Goal: Task Accomplishment & Management: Use online tool/utility

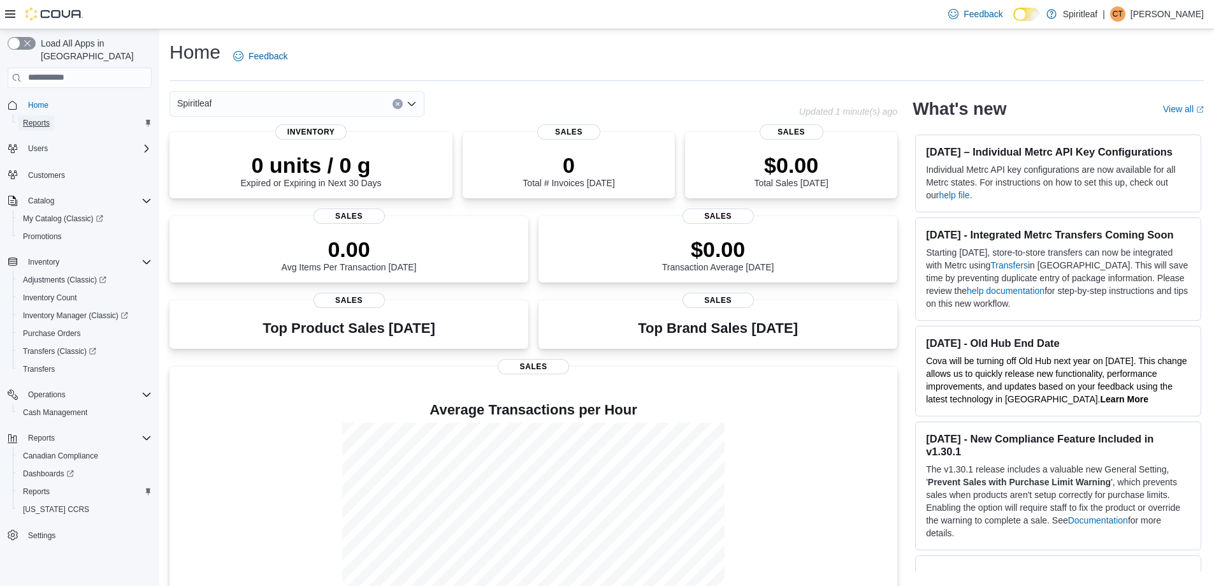
click at [32, 118] on span "Reports" at bounding box center [36, 123] width 27 height 10
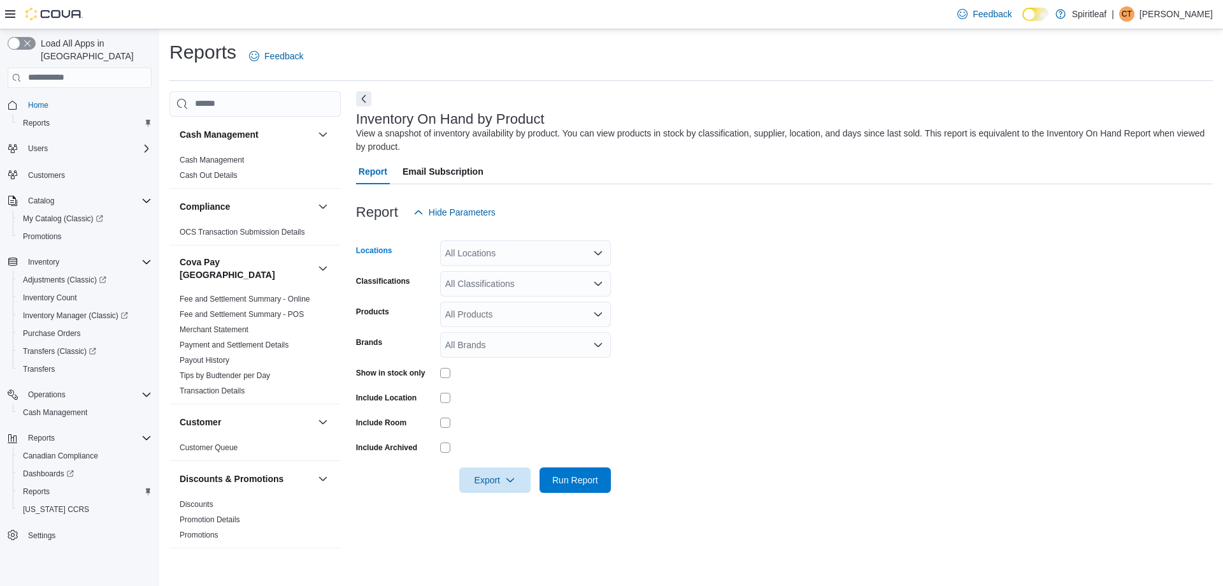
click at [502, 256] on div "All Locations" at bounding box center [525, 252] width 171 height 25
type input "***"
click at [514, 272] on span "[STREET_ADDRESS]" at bounding box center [531, 274] width 88 height 13
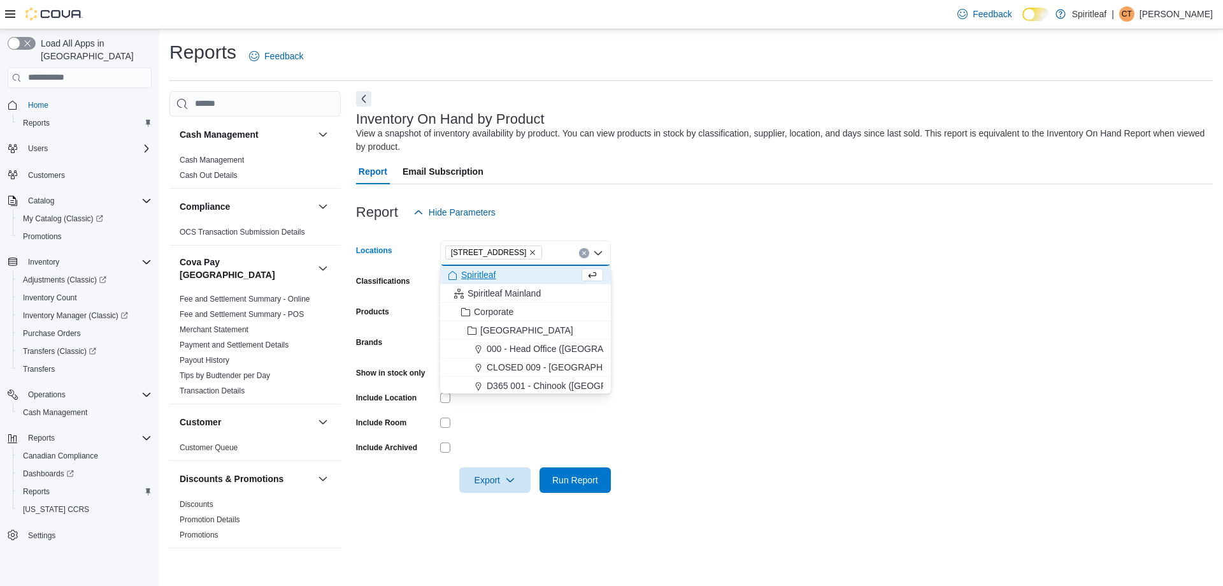
click at [655, 280] on form "Locations [STREET_ADDRESS] Combo box. Selected. [STREET_ADDRESS]. Press Backspa…" at bounding box center [784, 359] width 857 height 268
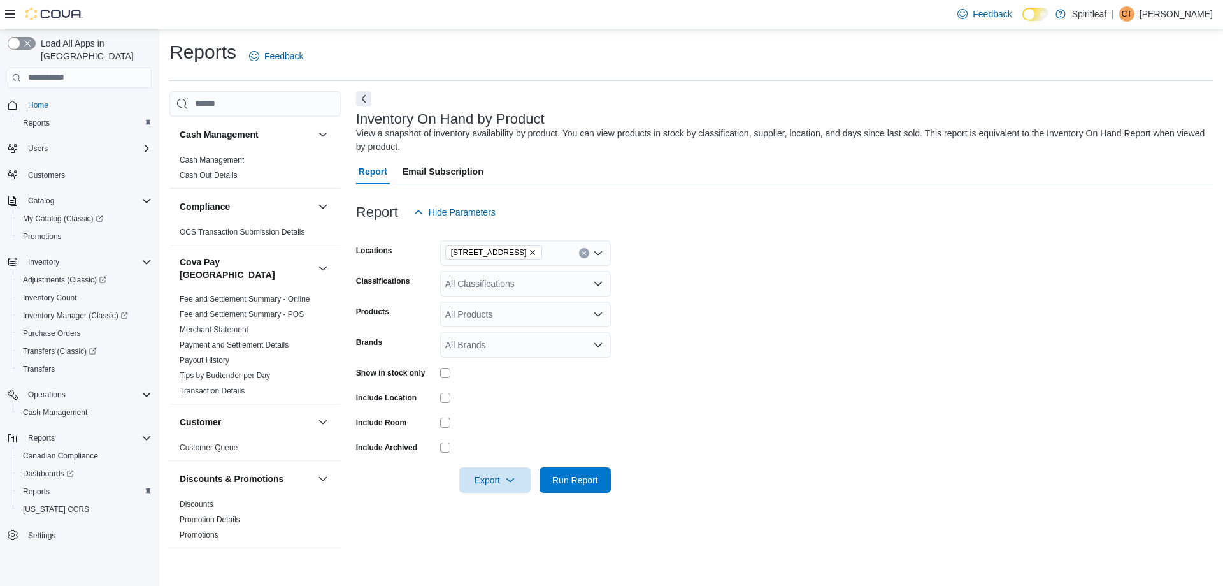
click at [533, 282] on div "All Classifications" at bounding box center [525, 283] width 171 height 25
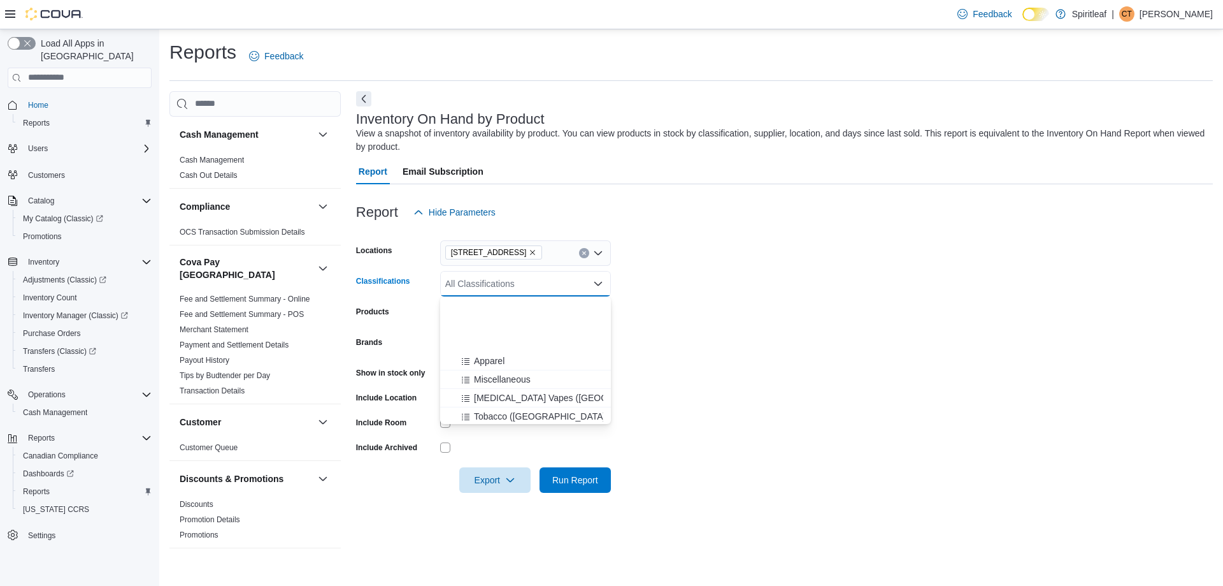
scroll to position [191, 0]
click at [535, 369] on div "Pre-Roll" at bounding box center [525, 372] width 155 height 13
click at [537, 336] on div "Infused Pre-Roll" at bounding box center [525, 337] width 155 height 13
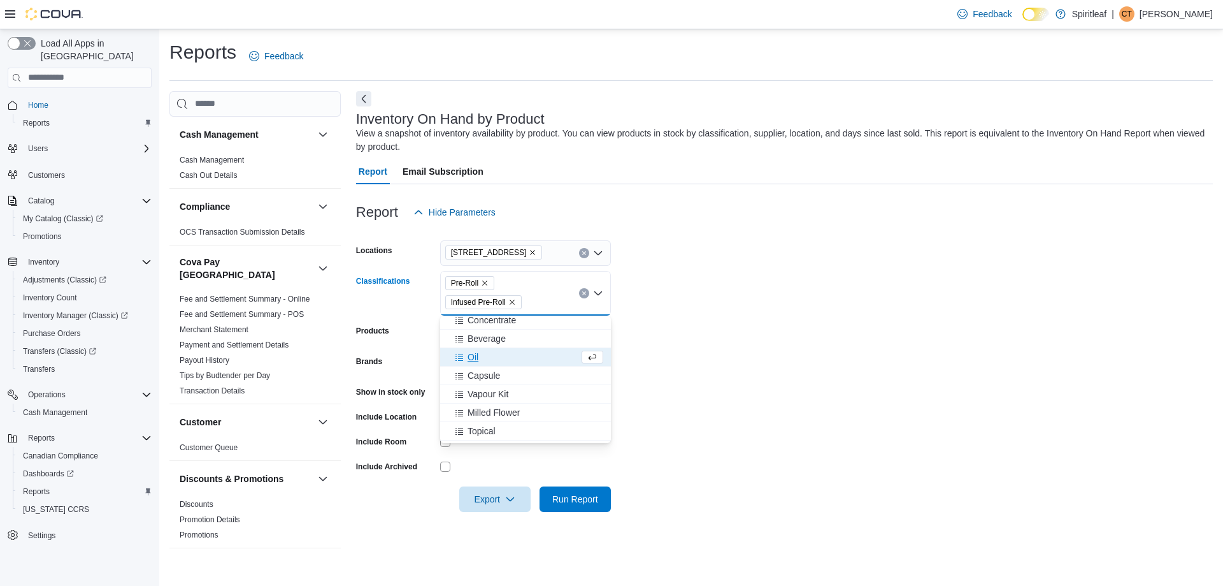
click at [685, 321] on form "Locations [STREET_ADDRESS] Classifications Pre-Roll Infused Pre-Roll Combo box.…" at bounding box center [784, 368] width 857 height 287
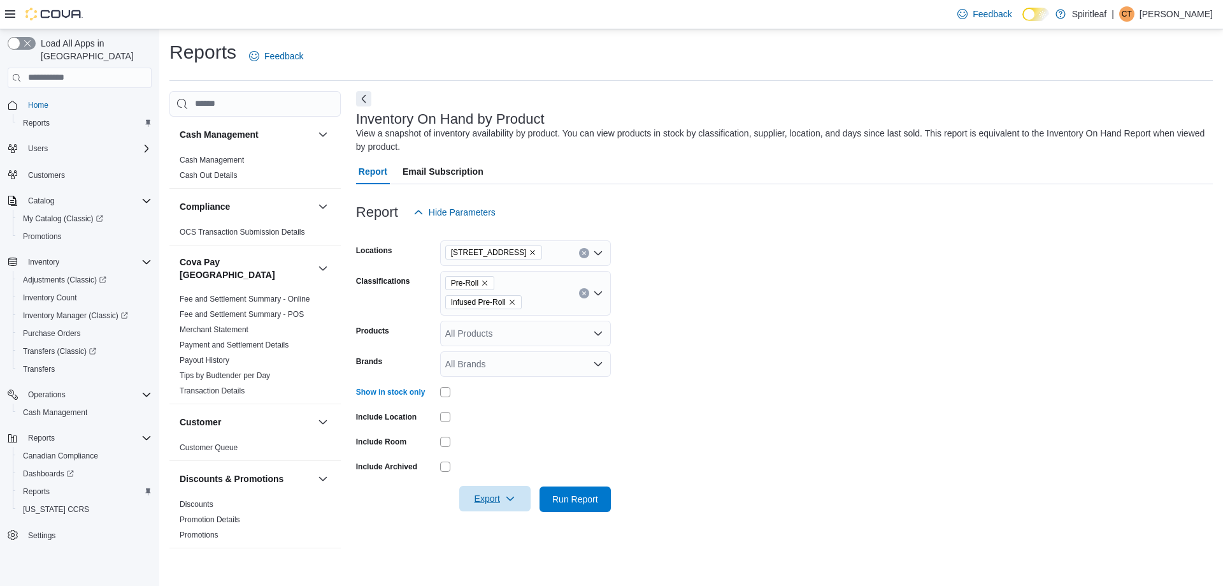
click at [503, 493] on span "Export" at bounding box center [495, 498] width 56 height 25
click at [506, 427] on span "Export to Excel" at bounding box center [496, 422] width 57 height 10
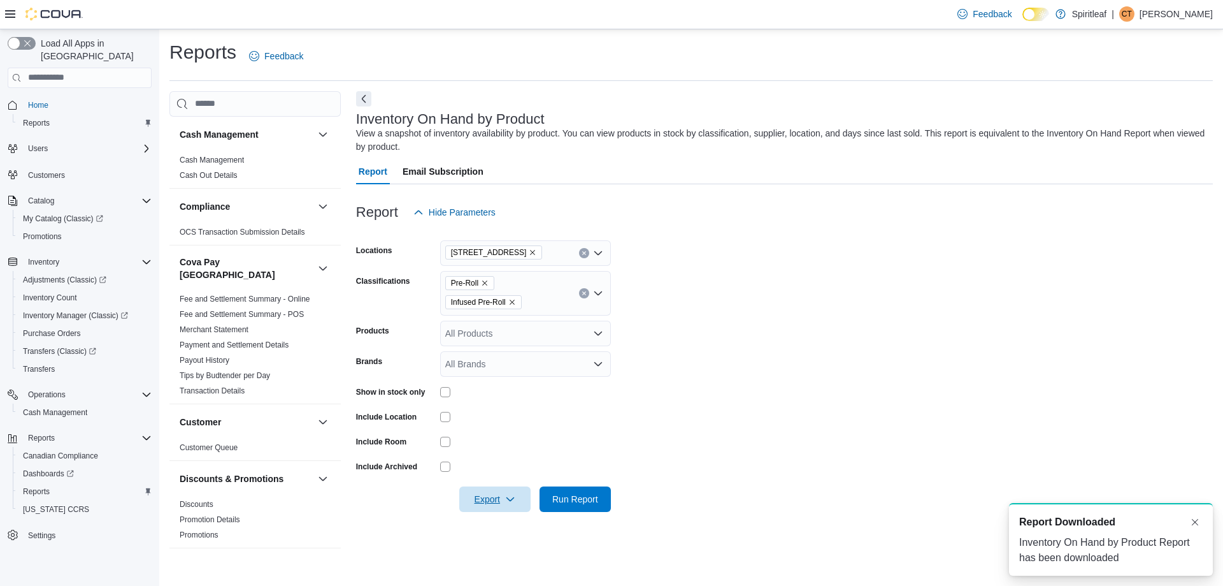
scroll to position [0, 0]
